Goal: Use online tool/utility: Utilize a website feature to perform a specific function

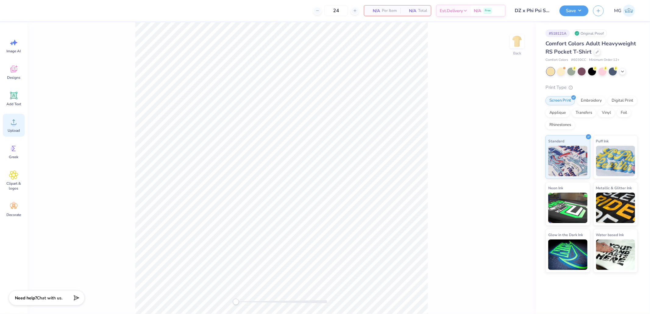
click at [15, 122] on icon at bounding box center [13, 122] width 9 height 9
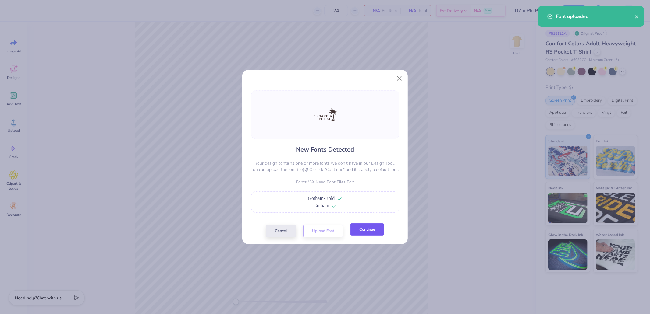
click at [372, 231] on button "Continue" at bounding box center [367, 230] width 34 height 12
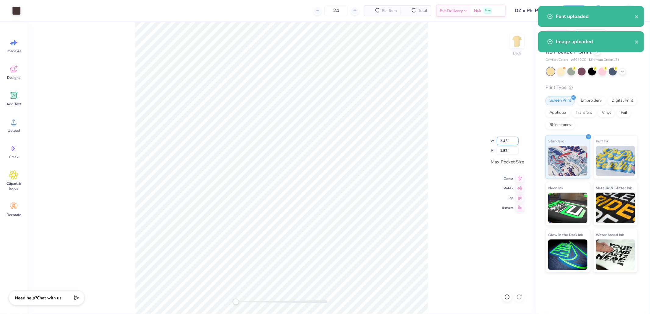
click at [503, 139] on input "3.43" at bounding box center [508, 141] width 22 height 9
type input "3.50"
type input "1.85"
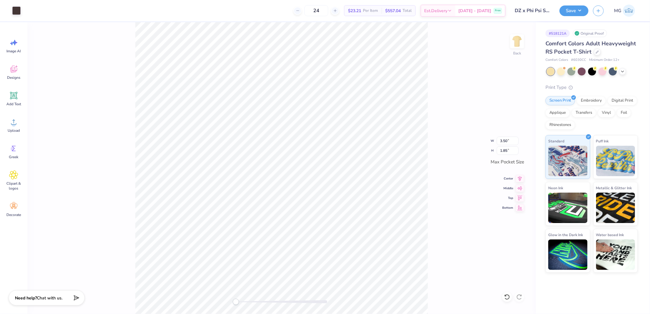
drag, startPoint x: 450, startPoint y: 55, endPoint x: 448, endPoint y: 63, distance: 8.1
click at [449, 55] on div "Back W 3.50 3.50 " H 1.85 1.85 " Max Pocket Size Center Middle Top Bottom" at bounding box center [281, 168] width 508 height 292
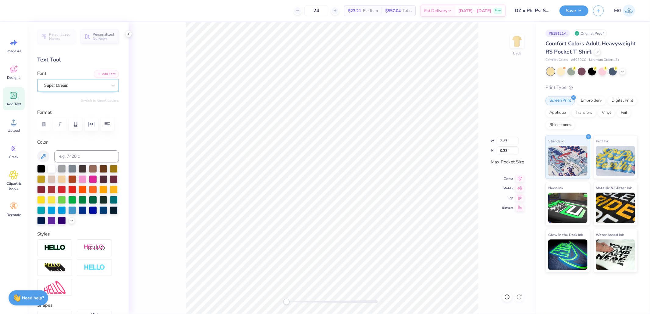
click at [79, 80] on div "Super Dream" at bounding box center [78, 85] width 82 height 13
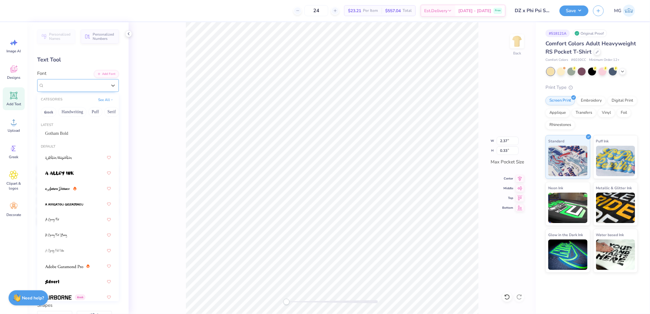
click at [74, 86] on div "Super Dream" at bounding box center [75, 85] width 63 height 7
click at [68, 132] on span "Gotham Bold" at bounding box center [56, 133] width 23 height 6
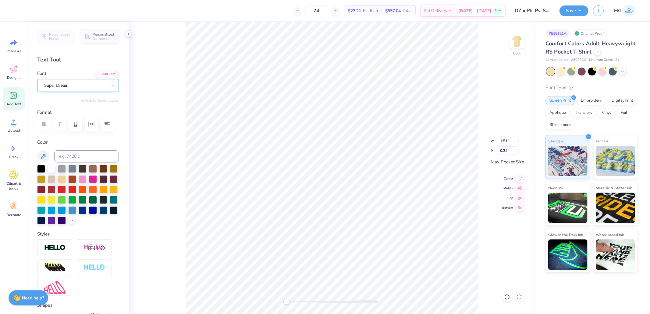
click at [86, 88] on div "Super Dream" at bounding box center [76, 85] width 64 height 9
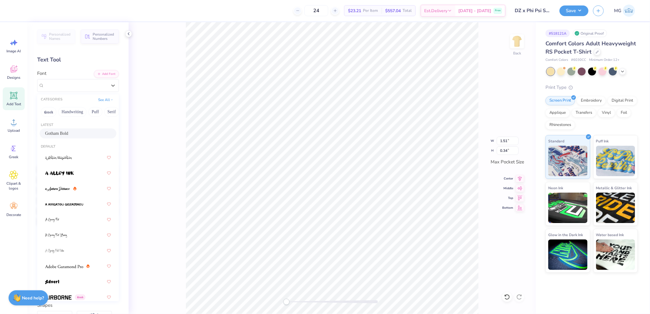
click at [74, 133] on div "Gotham Bold" at bounding box center [78, 133] width 66 height 6
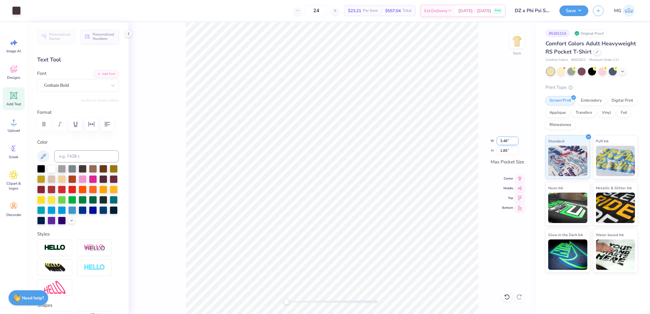
click at [503, 141] on input "3.48" at bounding box center [508, 141] width 22 height 9
type input "3.50"
type input "1.86"
click at [514, 43] on img at bounding box center [517, 41] width 24 height 24
click at [14, 124] on circle at bounding box center [14, 124] width 4 height 4
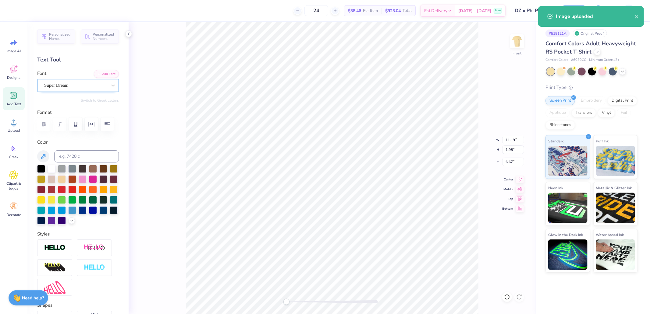
click at [68, 89] on div "Super Dream" at bounding box center [76, 85] width 64 height 9
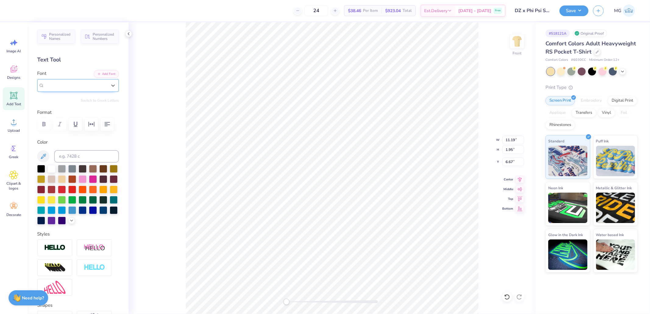
click at [82, 84] on div "Super Dream" at bounding box center [75, 85] width 63 height 7
click at [66, 135] on span "a Antara Distance" at bounding box center [60, 136] width 30 height 6
type input "anta"
type input "3.02"
type input "0.41"
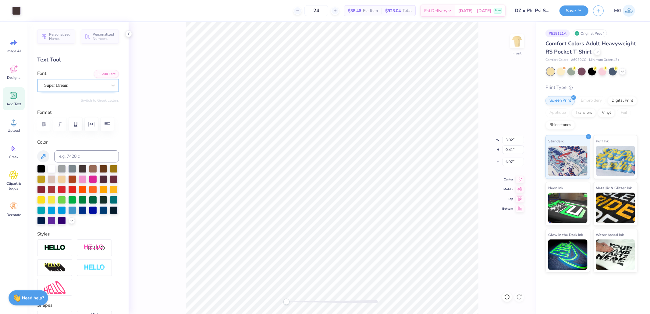
type input "6.97"
click at [69, 56] on div "Text Tool" at bounding box center [78, 60] width 82 height 8
click at [70, 75] on div "Font Super Dream" at bounding box center [78, 81] width 82 height 22
click at [74, 92] on div "Super Dream" at bounding box center [78, 85] width 82 height 13
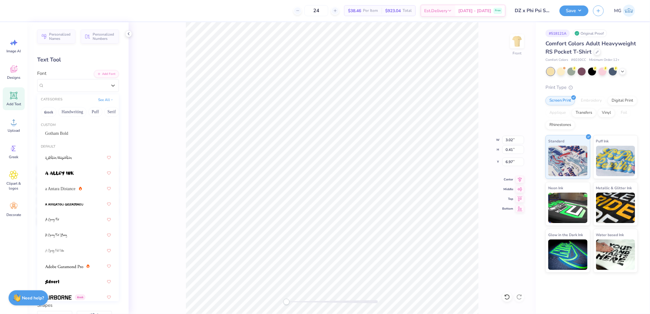
click at [65, 128] on div "Custom Gotham Bold" at bounding box center [78, 131] width 82 height 22
click at [65, 132] on div "Gotham Bold" at bounding box center [78, 134] width 77 height 10
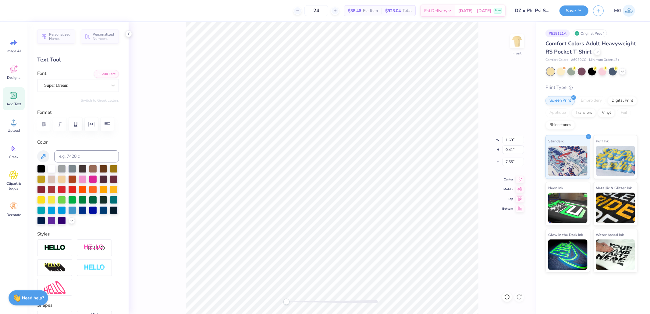
click at [80, 88] on div "Super Dream" at bounding box center [76, 85] width 64 height 9
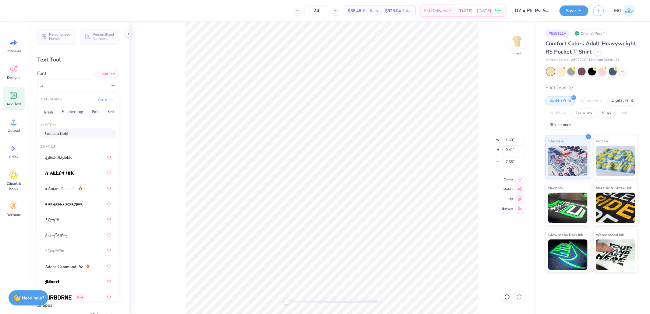
click at [68, 131] on span "Gotham Bold" at bounding box center [56, 133] width 23 height 6
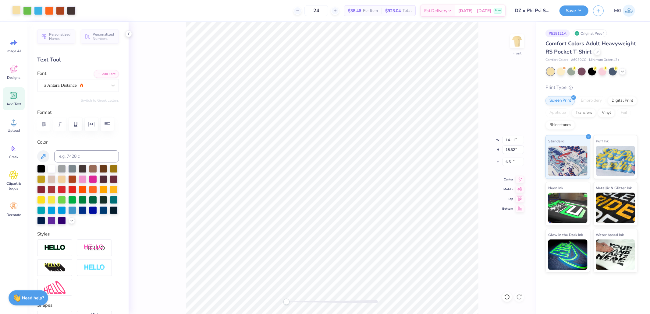
click at [16, 13] on div at bounding box center [16, 10] width 9 height 9
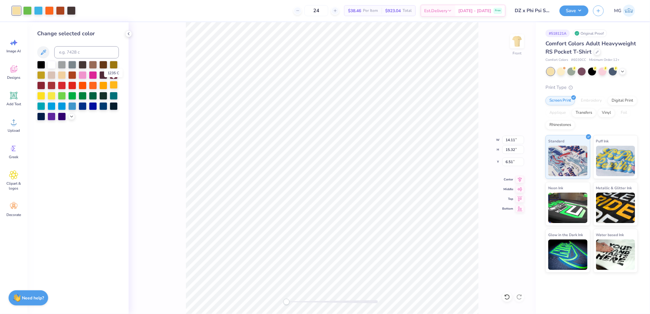
click at [114, 86] on div at bounding box center [114, 85] width 8 height 8
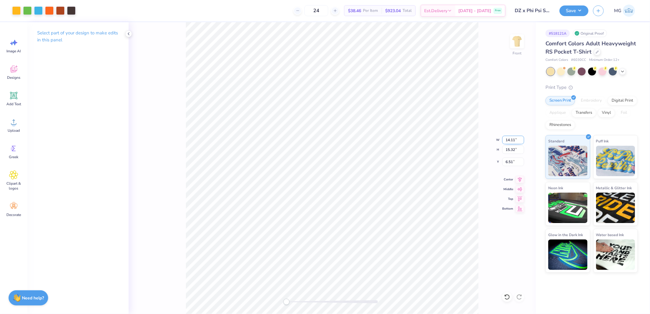
click at [509, 140] on input "14.11" at bounding box center [513, 140] width 22 height 9
type input "12.50"
type input "13.57"
click at [520, 182] on icon at bounding box center [519, 178] width 9 height 7
click at [513, 159] on input "7.38" at bounding box center [513, 162] width 22 height 9
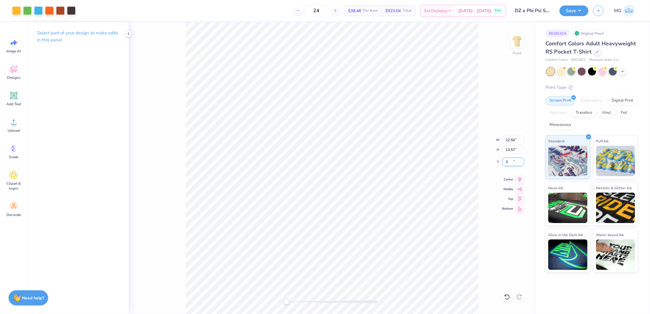
type input "3.00"
click at [574, 14] on button "Save" at bounding box center [573, 10] width 29 height 11
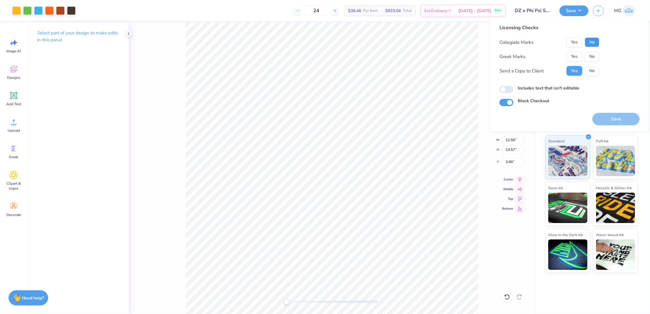
click at [589, 41] on button "No" at bounding box center [592, 42] width 15 height 10
click at [569, 57] on button "Yes" at bounding box center [574, 57] width 16 height 10
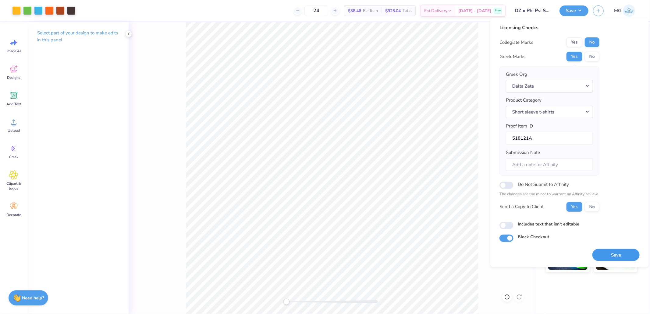
click at [613, 251] on button "Save" at bounding box center [615, 255] width 47 height 12
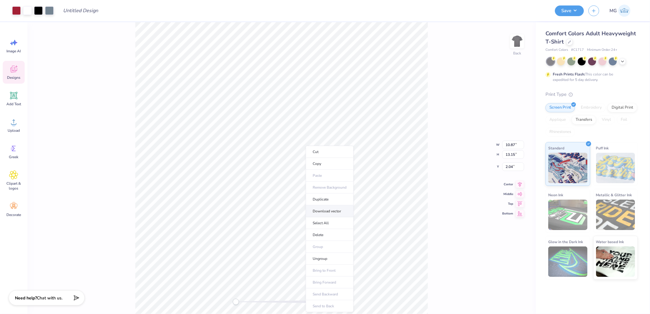
click at [334, 212] on li "Download vector" at bounding box center [330, 212] width 48 height 12
click at [304, 235] on li "Ungroup" at bounding box center [309, 234] width 48 height 12
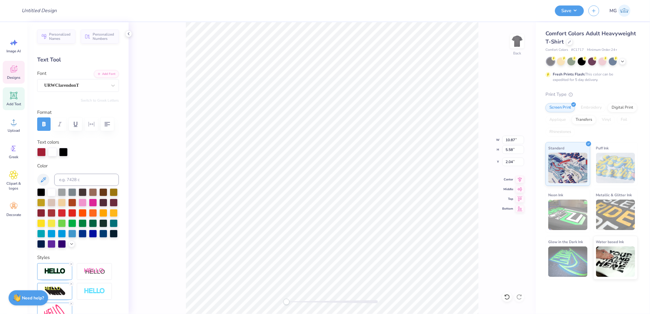
type input "10.87"
type input "5.58"
type input "2.04"
